Goal: Task Accomplishment & Management: Manage account settings

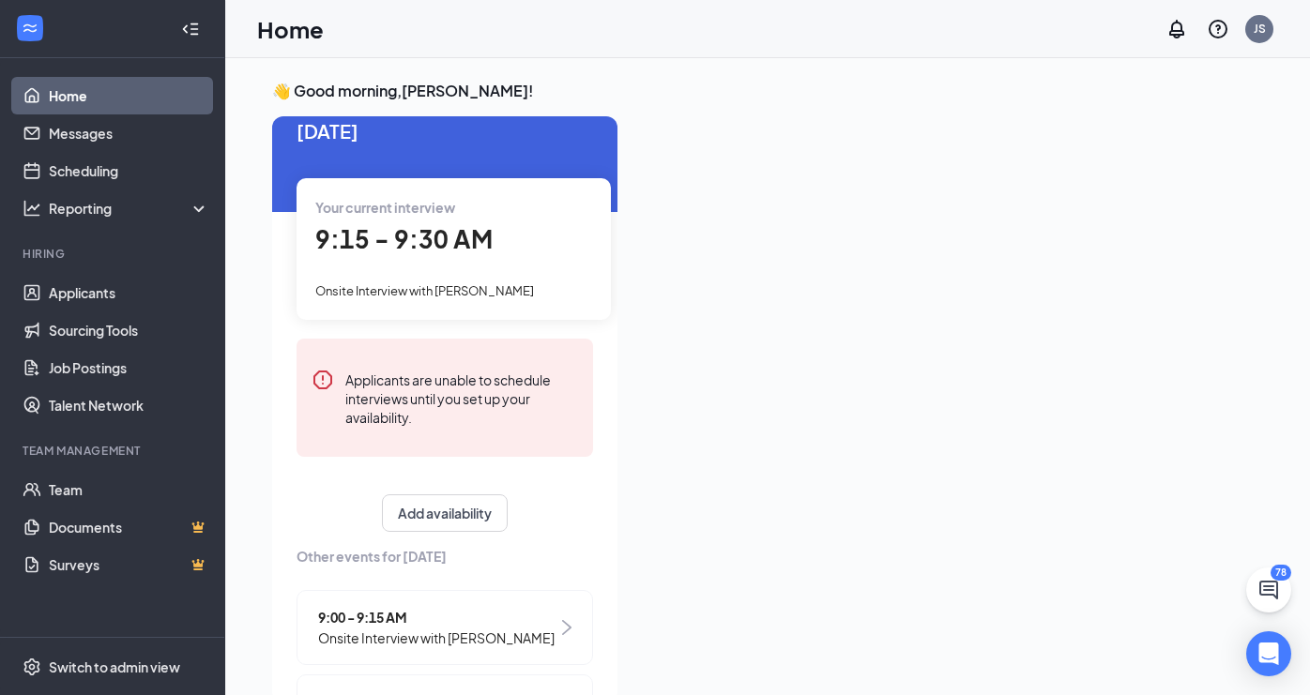
scroll to position [32, 0]
click at [498, 248] on div "9:15 - 9:30 AM" at bounding box center [453, 238] width 277 height 38
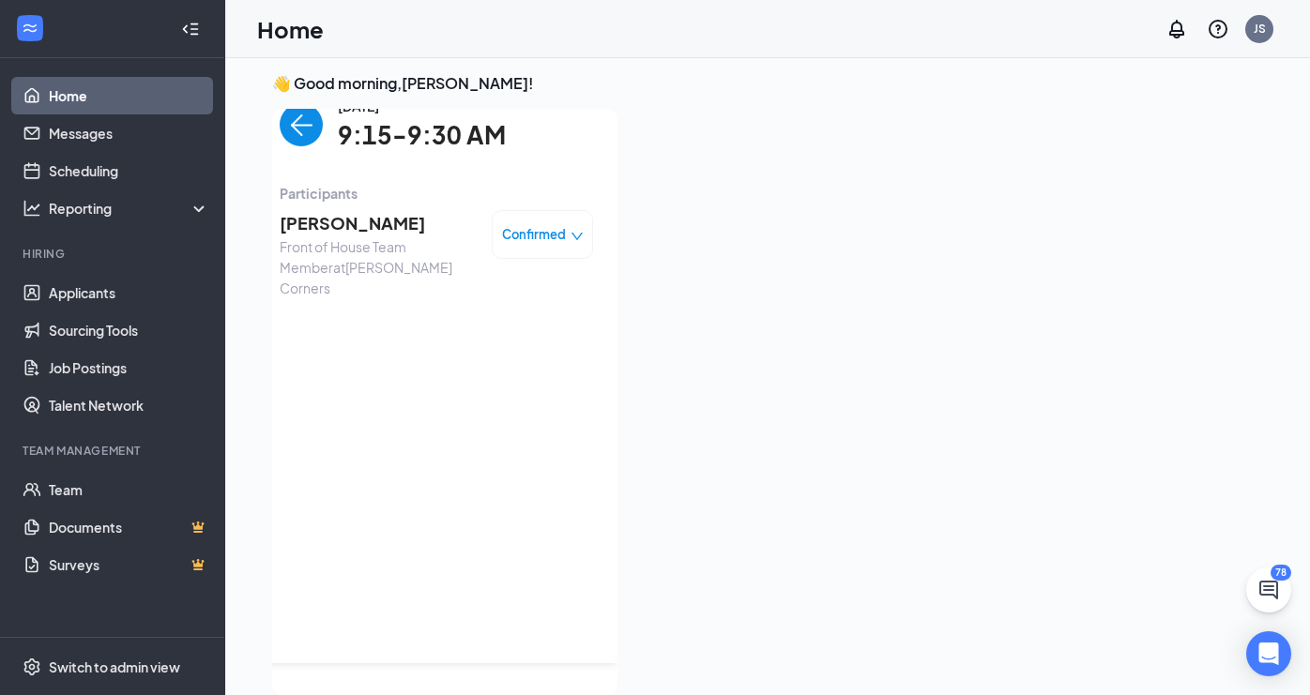
scroll to position [0, 0]
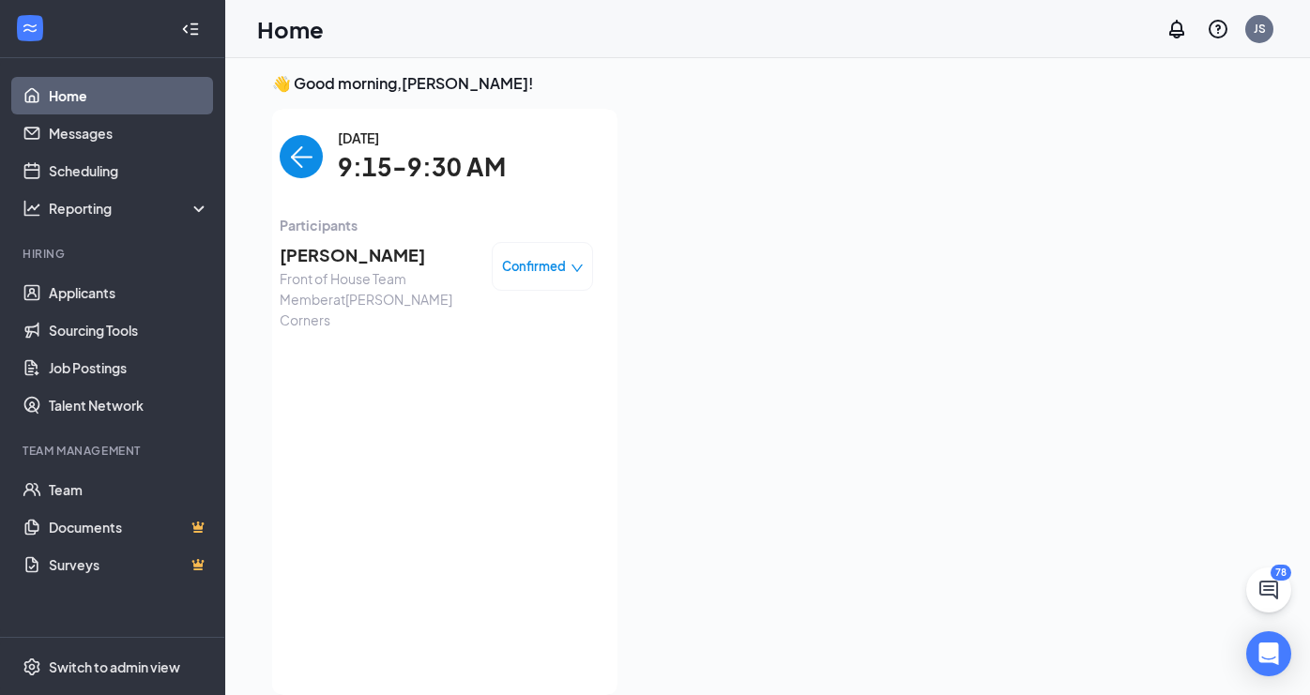
click at [353, 247] on span "[PERSON_NAME]" at bounding box center [378, 255] width 197 height 26
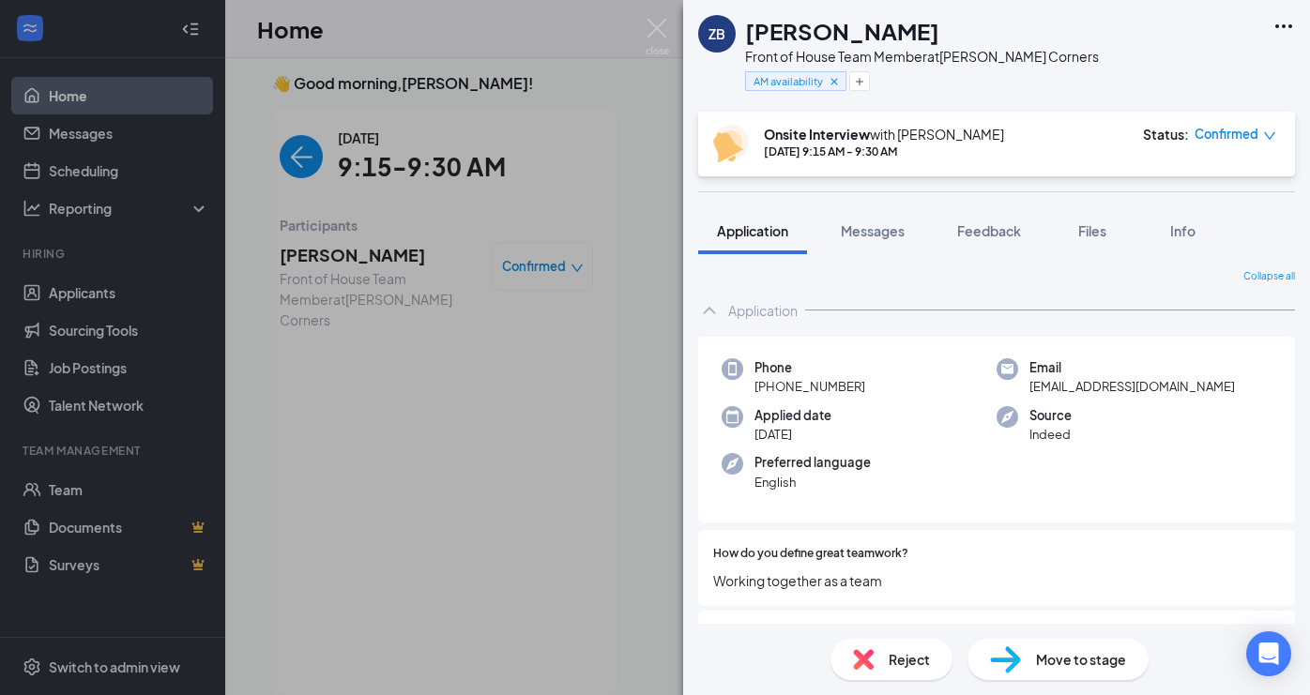
click at [808, 34] on h1 "[PERSON_NAME]" at bounding box center [842, 31] width 194 height 32
click at [784, 389] on span "[PHONE_NUMBER]" at bounding box center [809, 386] width 111 height 19
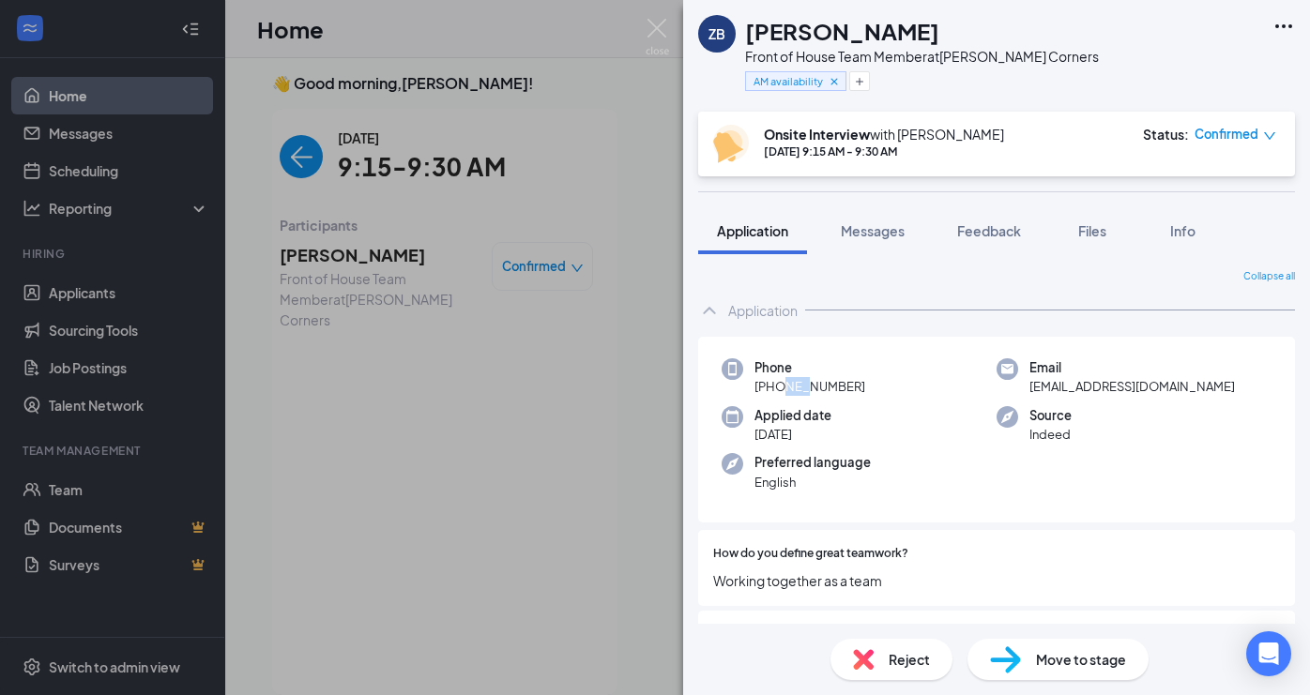
click at [784, 389] on span "[PHONE_NUMBER]" at bounding box center [809, 386] width 111 height 19
click at [1051, 388] on span "[EMAIL_ADDRESS][DOMAIN_NAME]" at bounding box center [1131, 386] width 205 height 19
copy span "[EMAIL_ADDRESS][DOMAIN_NAME]"
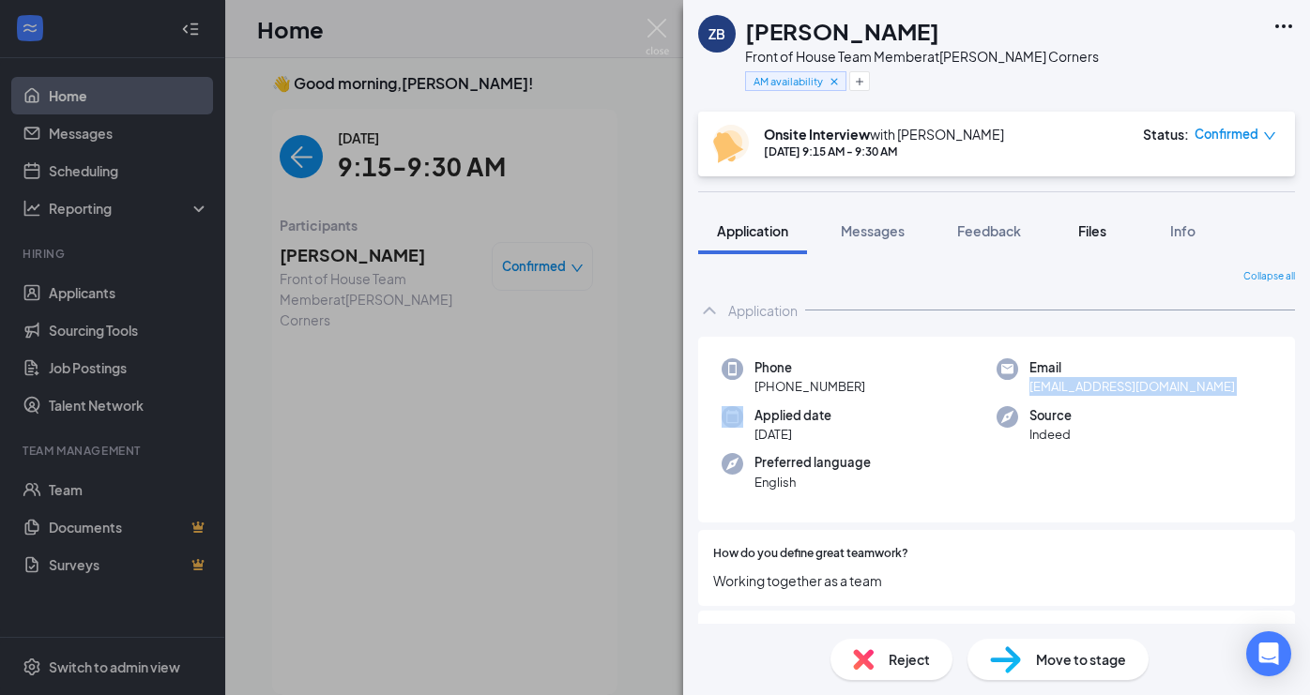
click at [1092, 233] on span "Files" at bounding box center [1092, 230] width 28 height 17
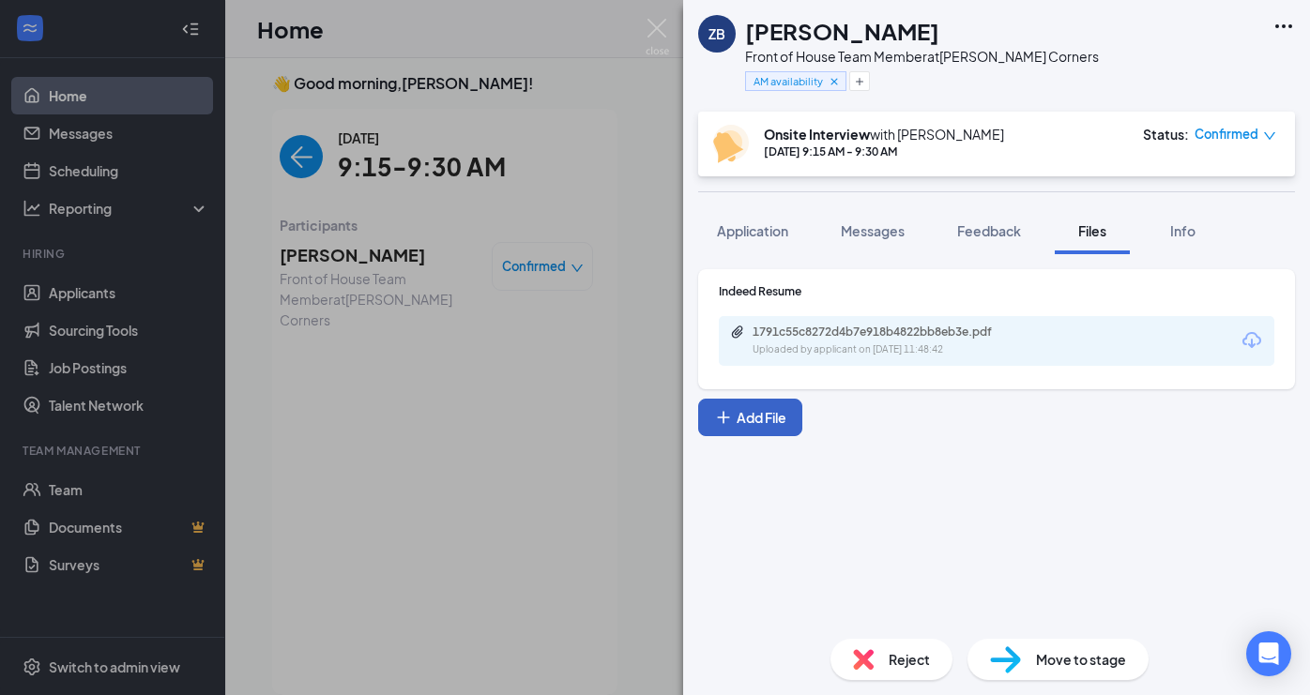
click at [756, 404] on button "Add File" at bounding box center [750, 418] width 104 height 38
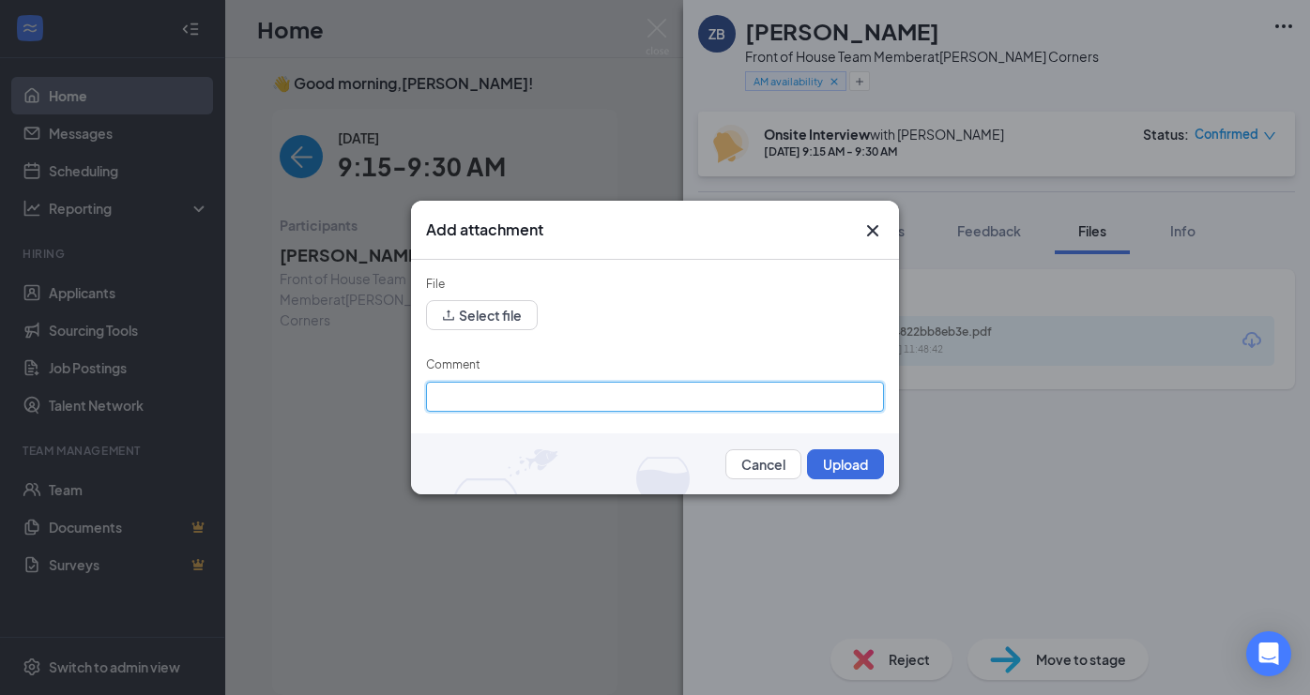
click at [725, 399] on input "Comment" at bounding box center [655, 397] width 458 height 30
type input "1st interview"
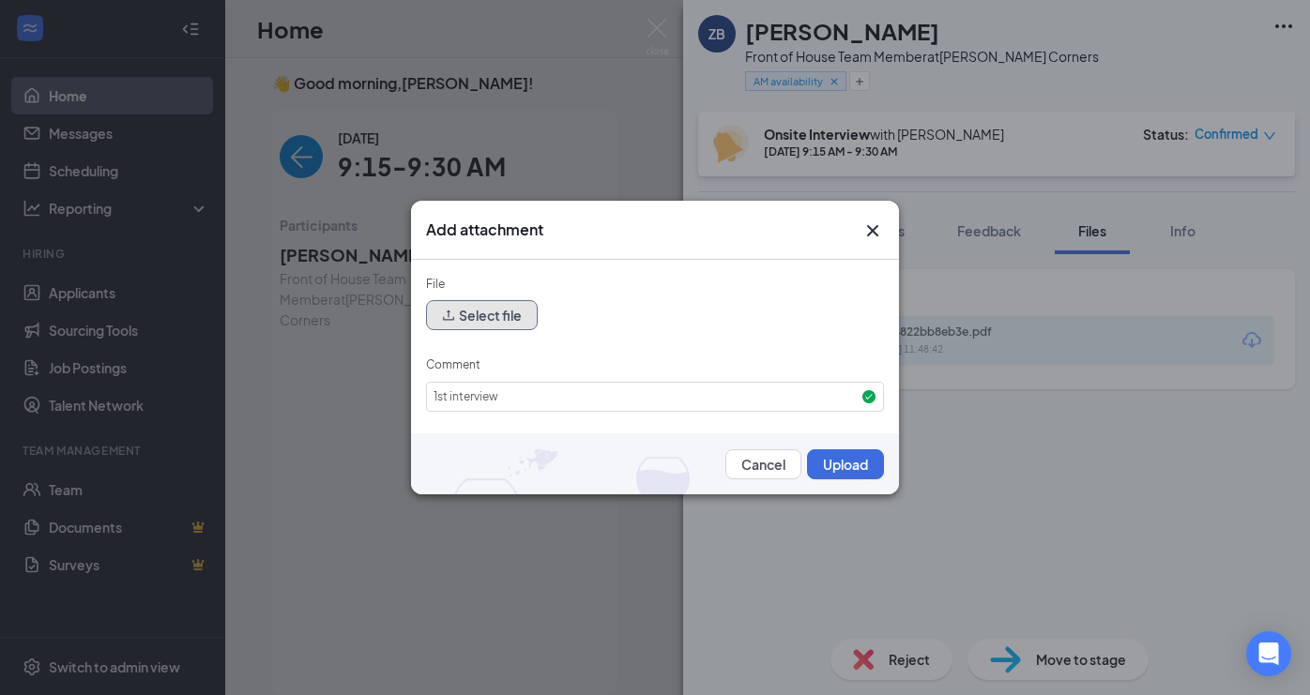
click at [478, 311] on button "Select file" at bounding box center [482, 315] width 112 height 30
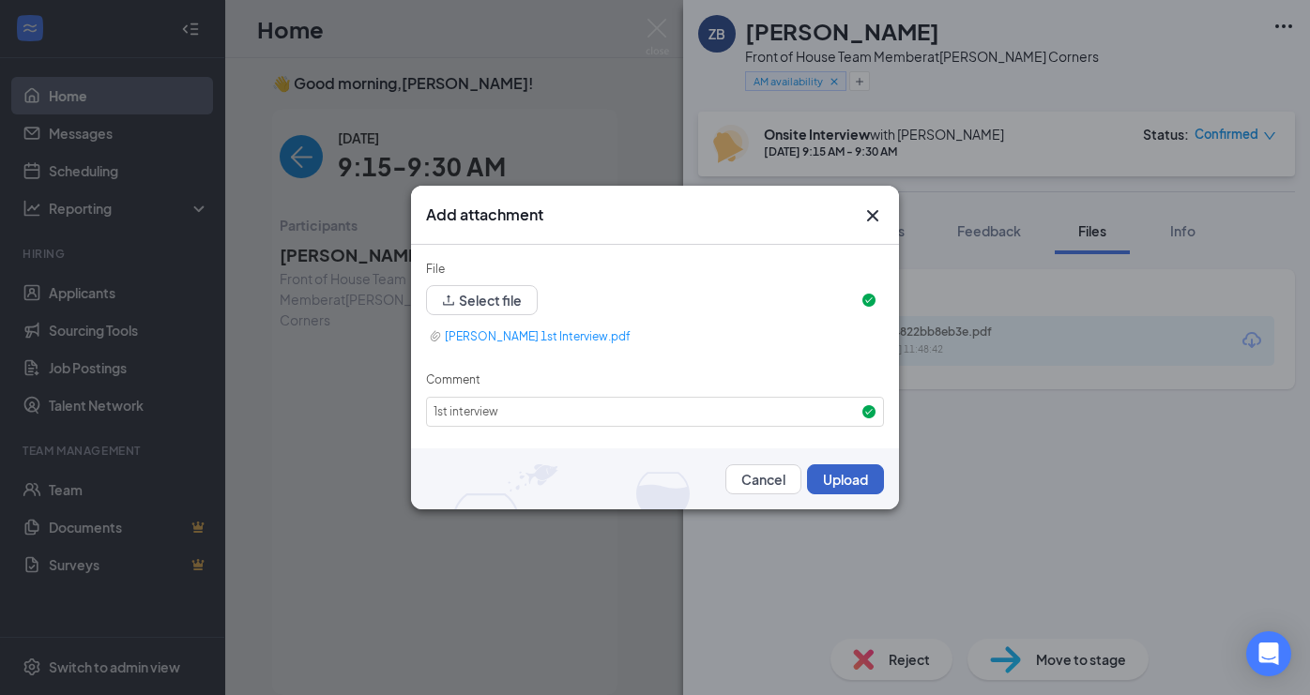
click at [841, 489] on button "Upload" at bounding box center [845, 479] width 77 height 30
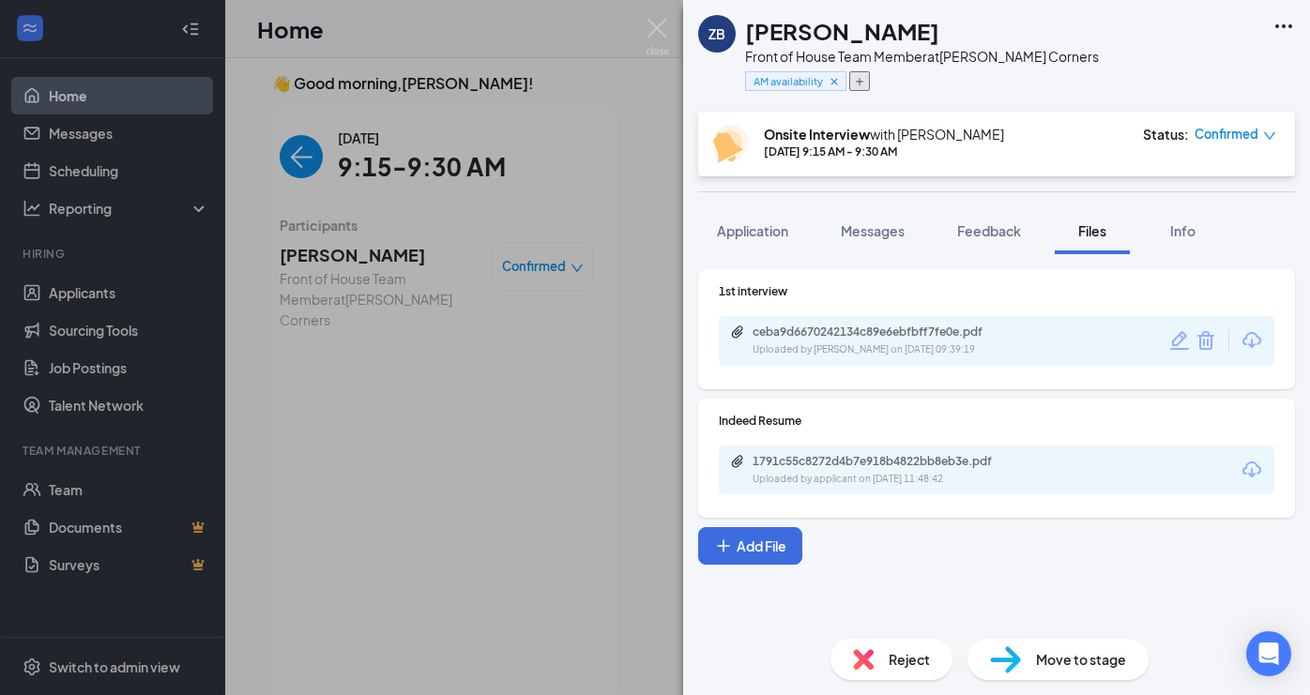
click at [860, 86] on icon "Plus" at bounding box center [859, 81] width 11 height 11
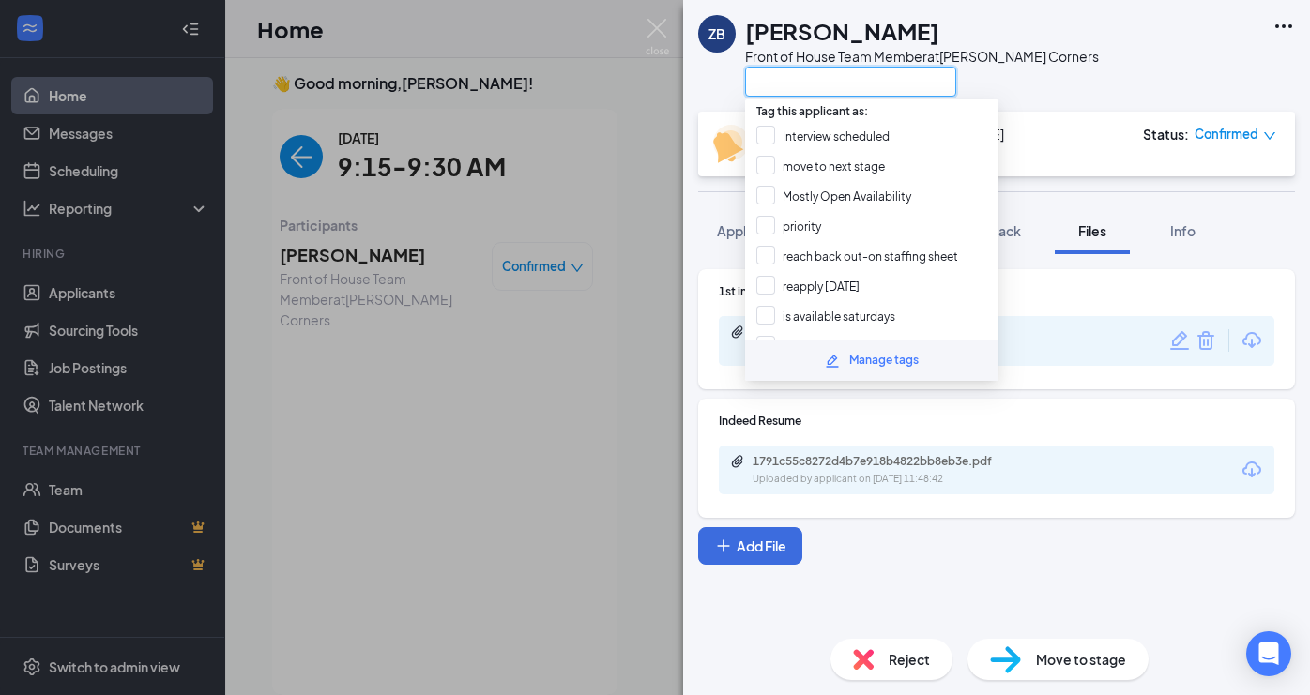
click at [844, 79] on input "text" at bounding box center [850, 82] width 211 height 30
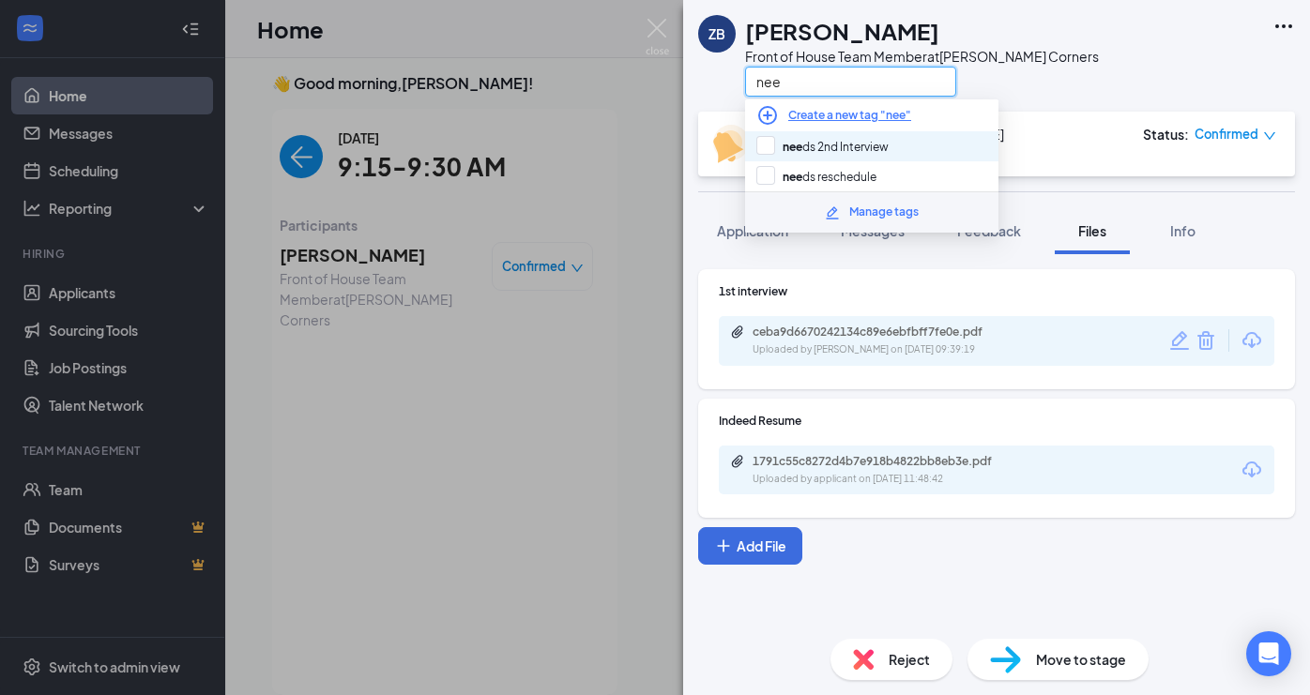
type input "nee"
click at [863, 159] on div "nee ds 2nd Interview" at bounding box center [871, 146] width 253 height 30
checkbox input "true"
click at [569, 242] on div "ZB [PERSON_NAME] Front of House Team Member at [PERSON_NAME][GEOGRAPHIC_DATA] n…" at bounding box center [655, 347] width 1310 height 695
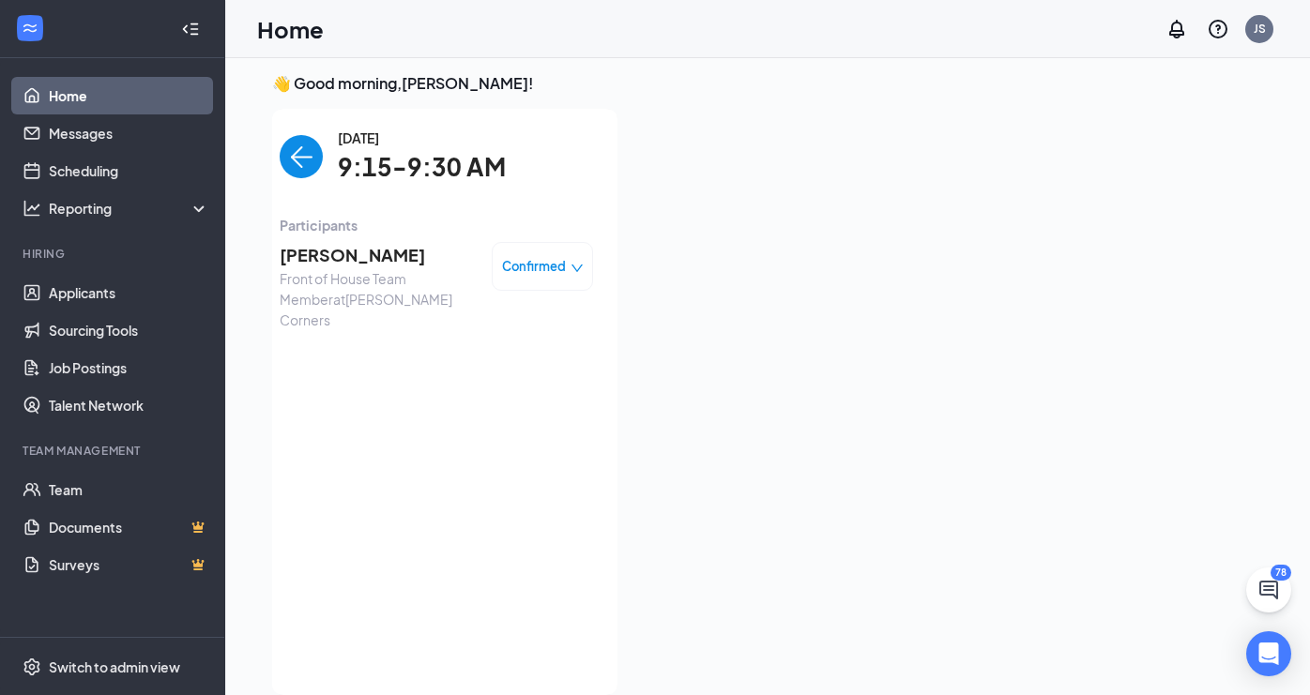
click at [308, 160] on img "back-button" at bounding box center [301, 156] width 43 height 43
